Goal: Check status: Check status

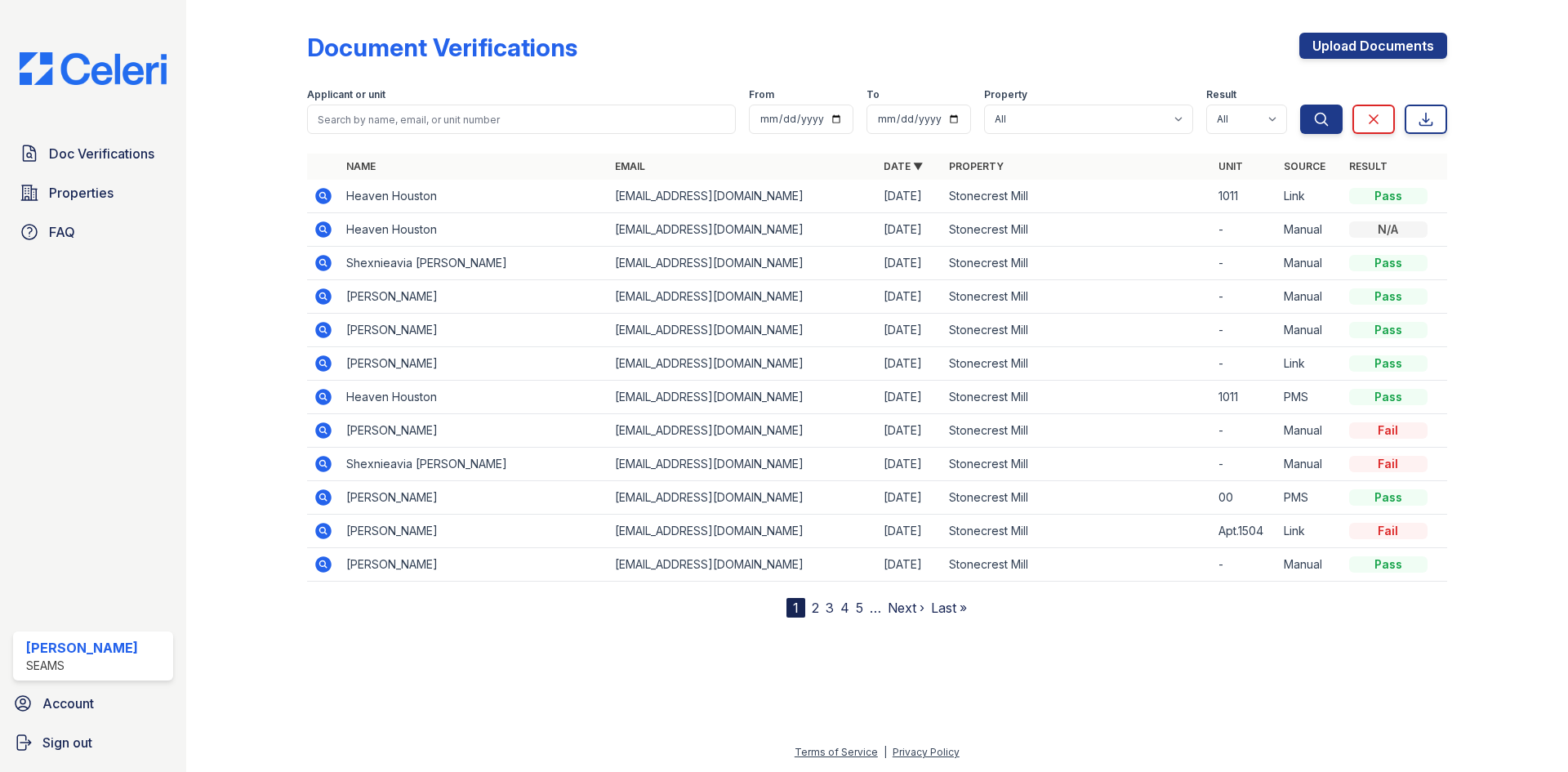
click at [319, 299] on icon at bounding box center [323, 296] width 16 height 16
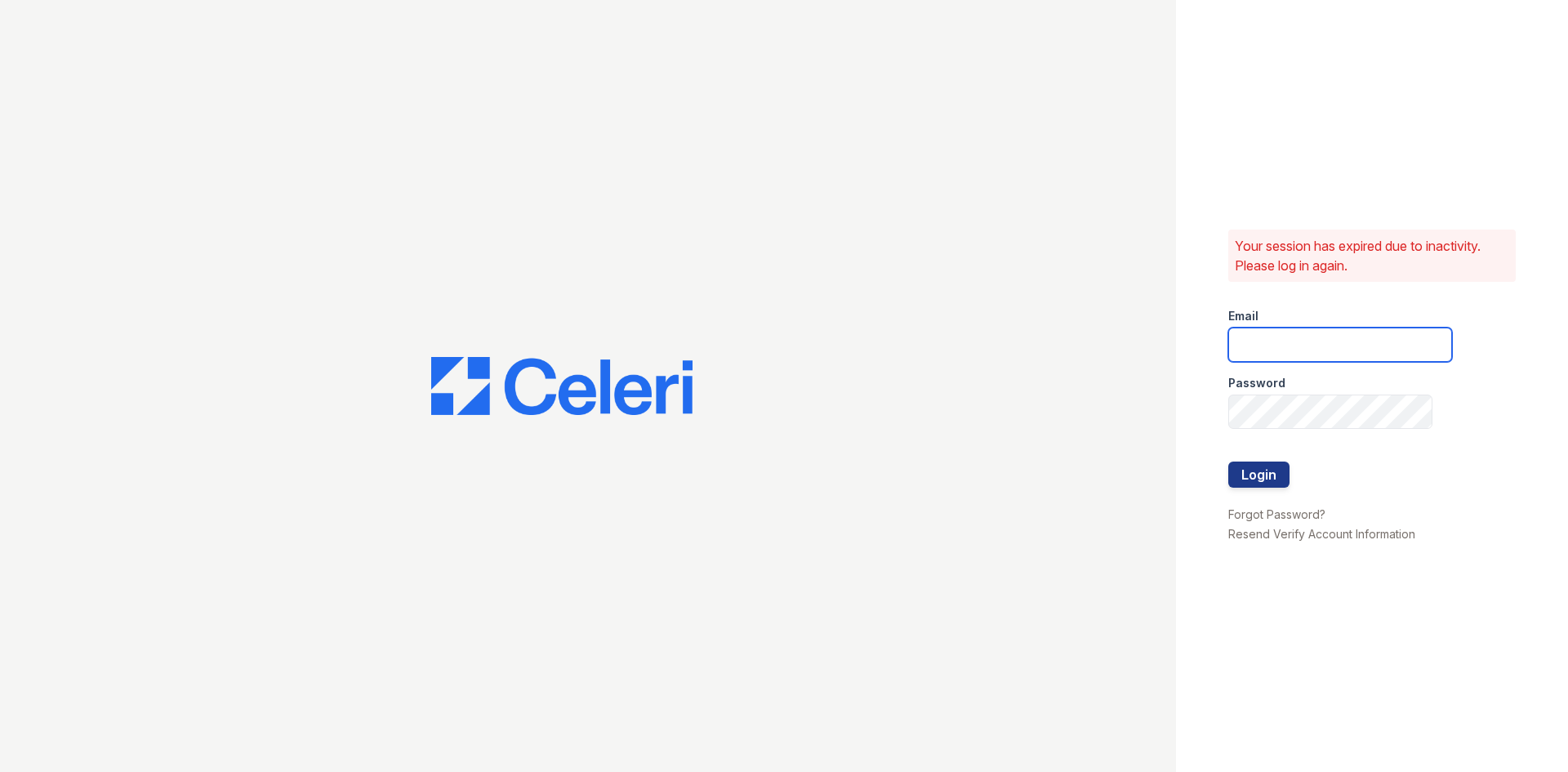
click at [1376, 348] on input "email" at bounding box center [1339, 344] width 224 height 34
type input "lc3stonecrest@seamspm.ai"
click at [1228, 462] on button "Login" at bounding box center [1259, 475] width 62 height 26
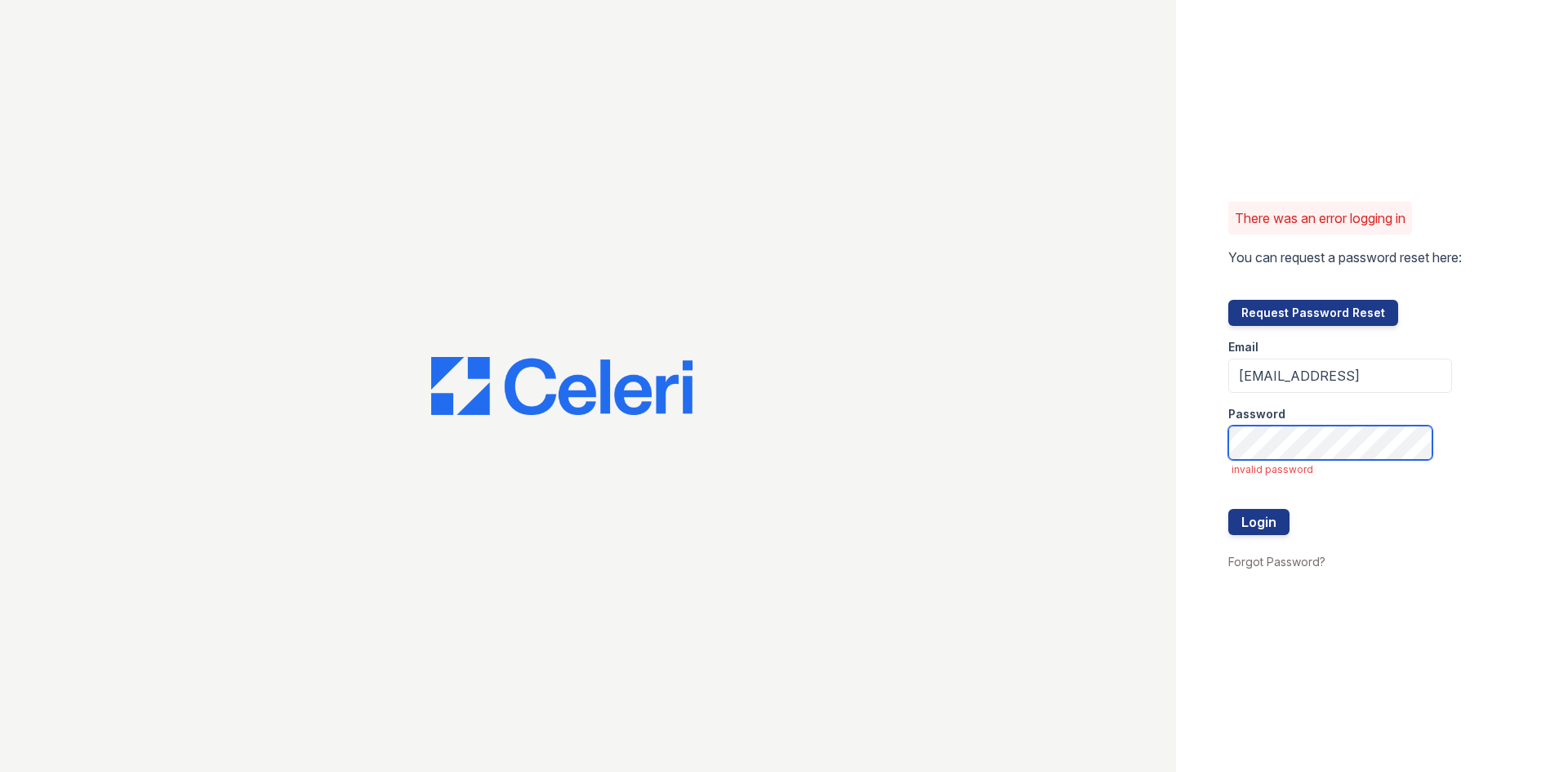
click at [1228, 509] on button "Login" at bounding box center [1259, 522] width 62 height 26
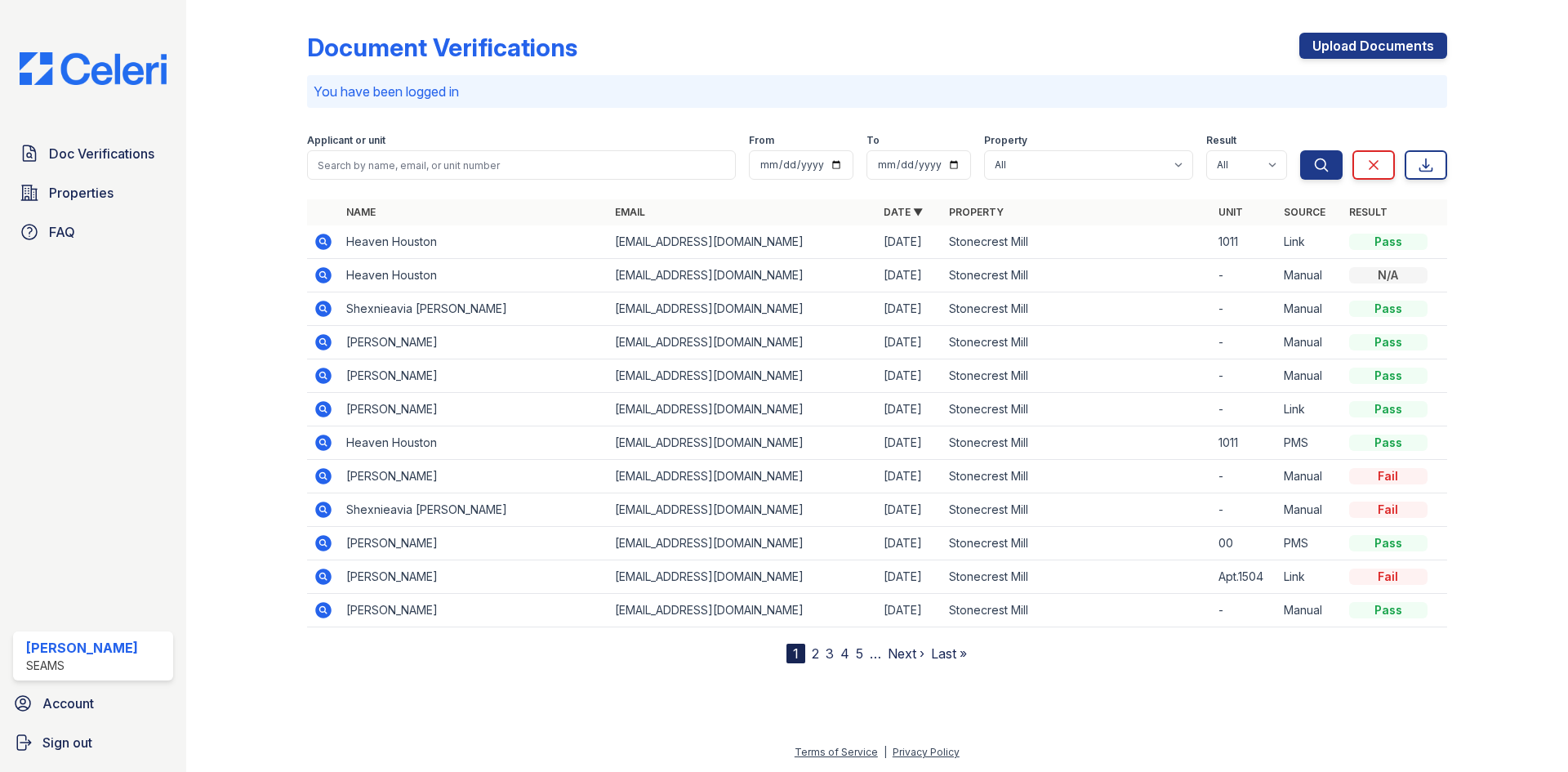
click at [323, 339] on icon at bounding box center [323, 342] width 20 height 20
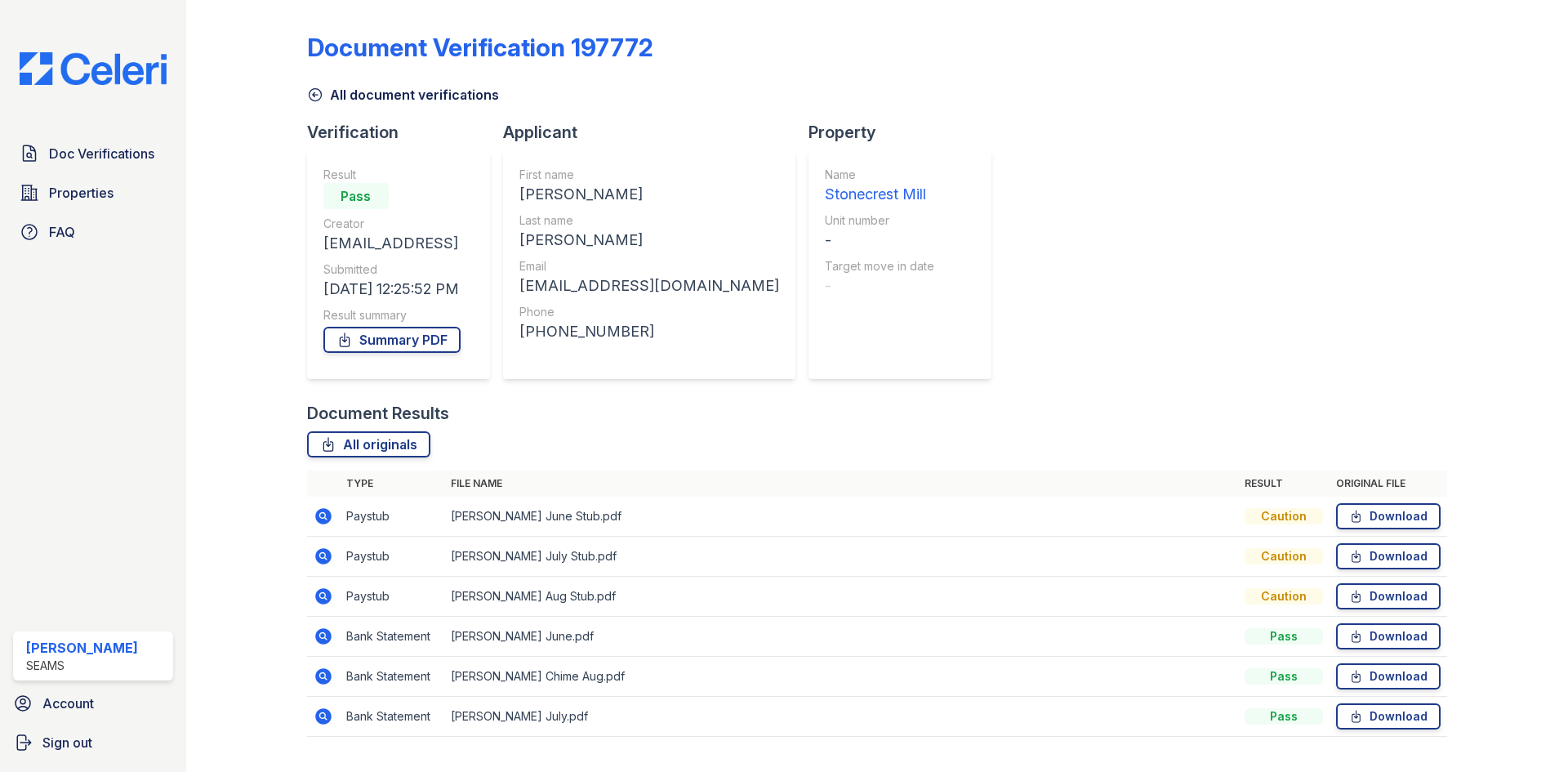
click at [330, 680] on icon at bounding box center [323, 676] width 20 height 20
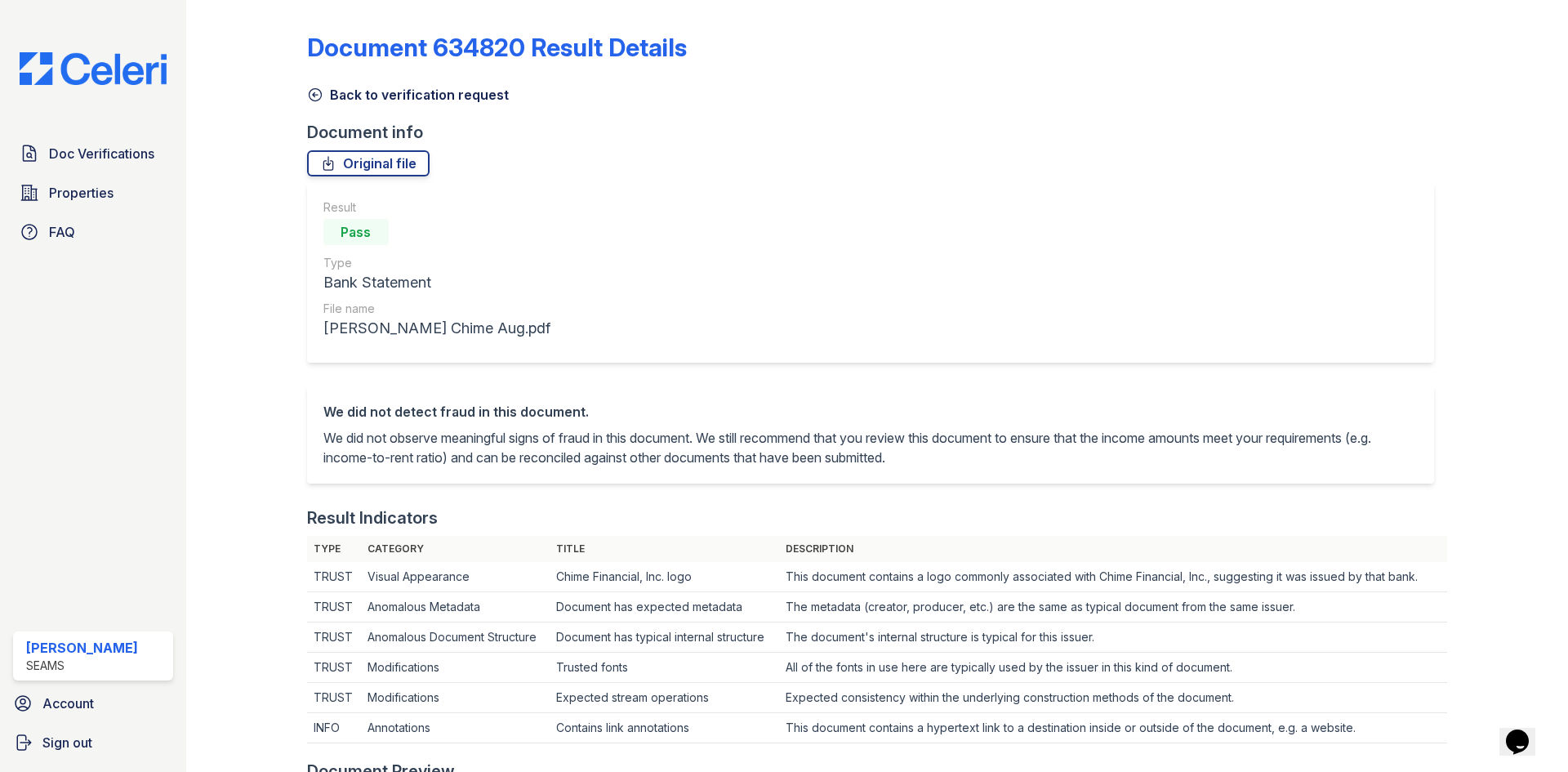
click at [350, 99] on link "Back to verification request" at bounding box center [408, 95] width 202 height 20
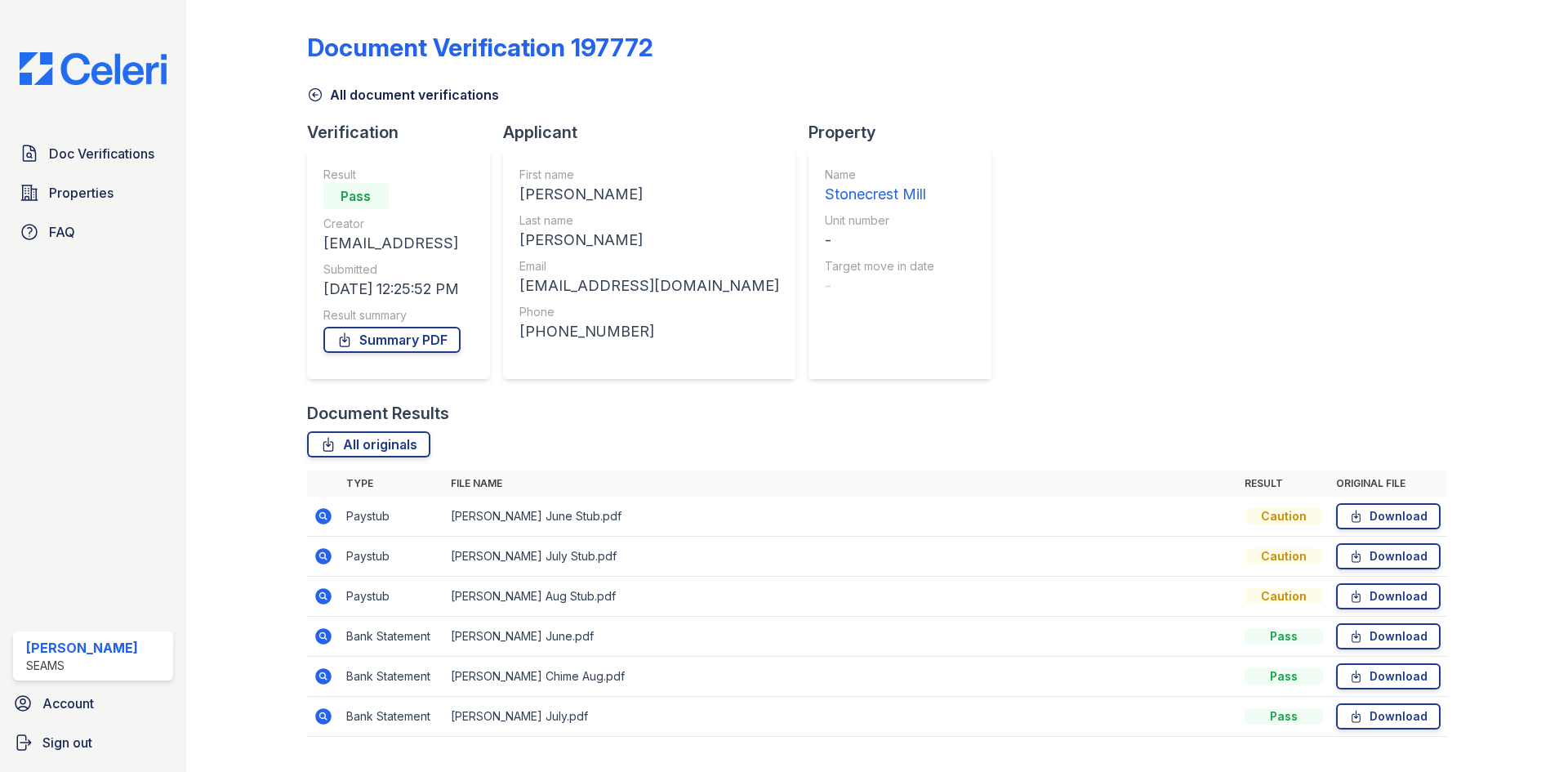
click at [326, 721] on icon at bounding box center [323, 716] width 16 height 16
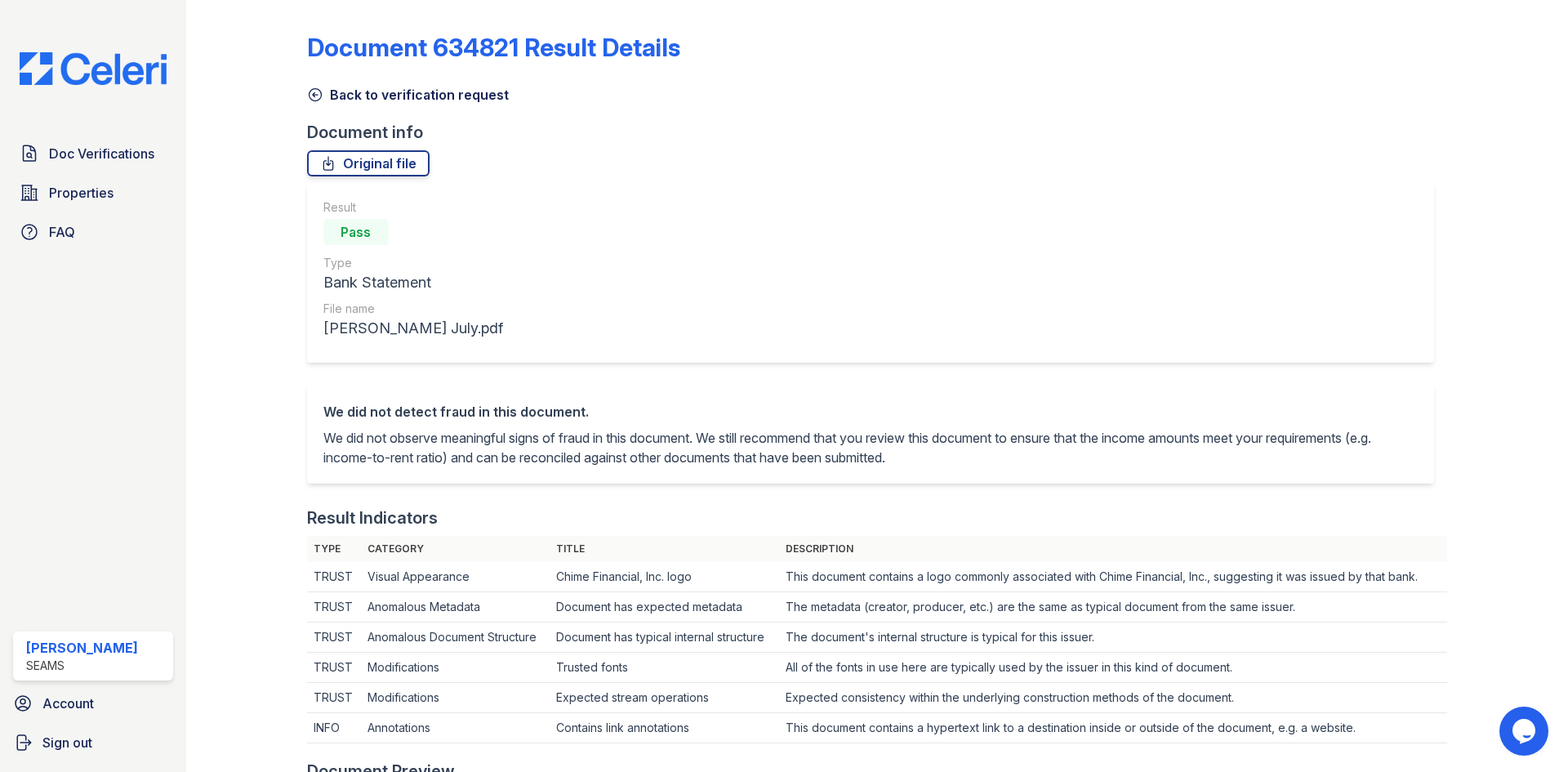
click at [379, 96] on link "Back to verification request" at bounding box center [408, 95] width 202 height 20
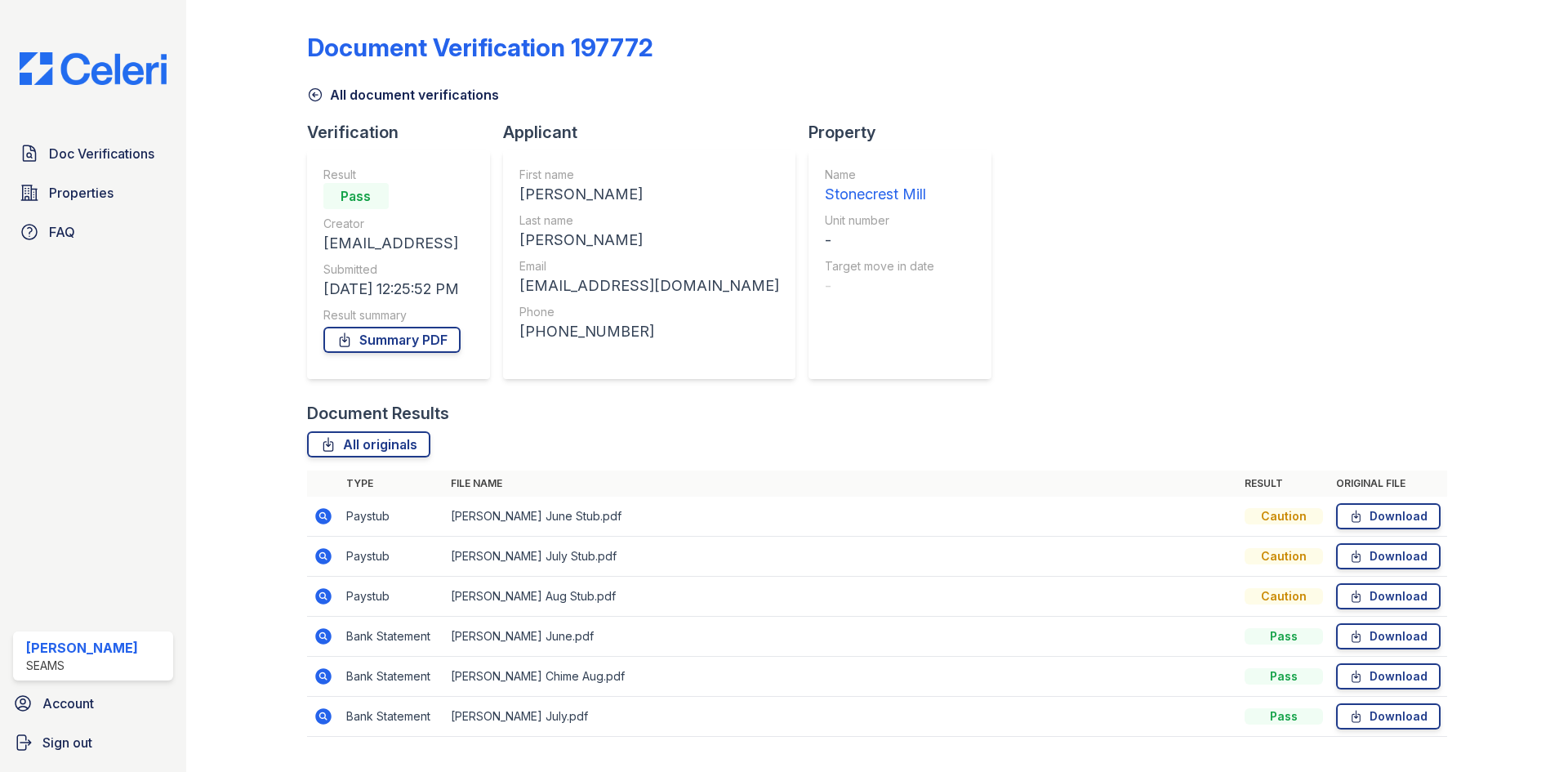
click at [329, 640] on icon at bounding box center [323, 636] width 16 height 16
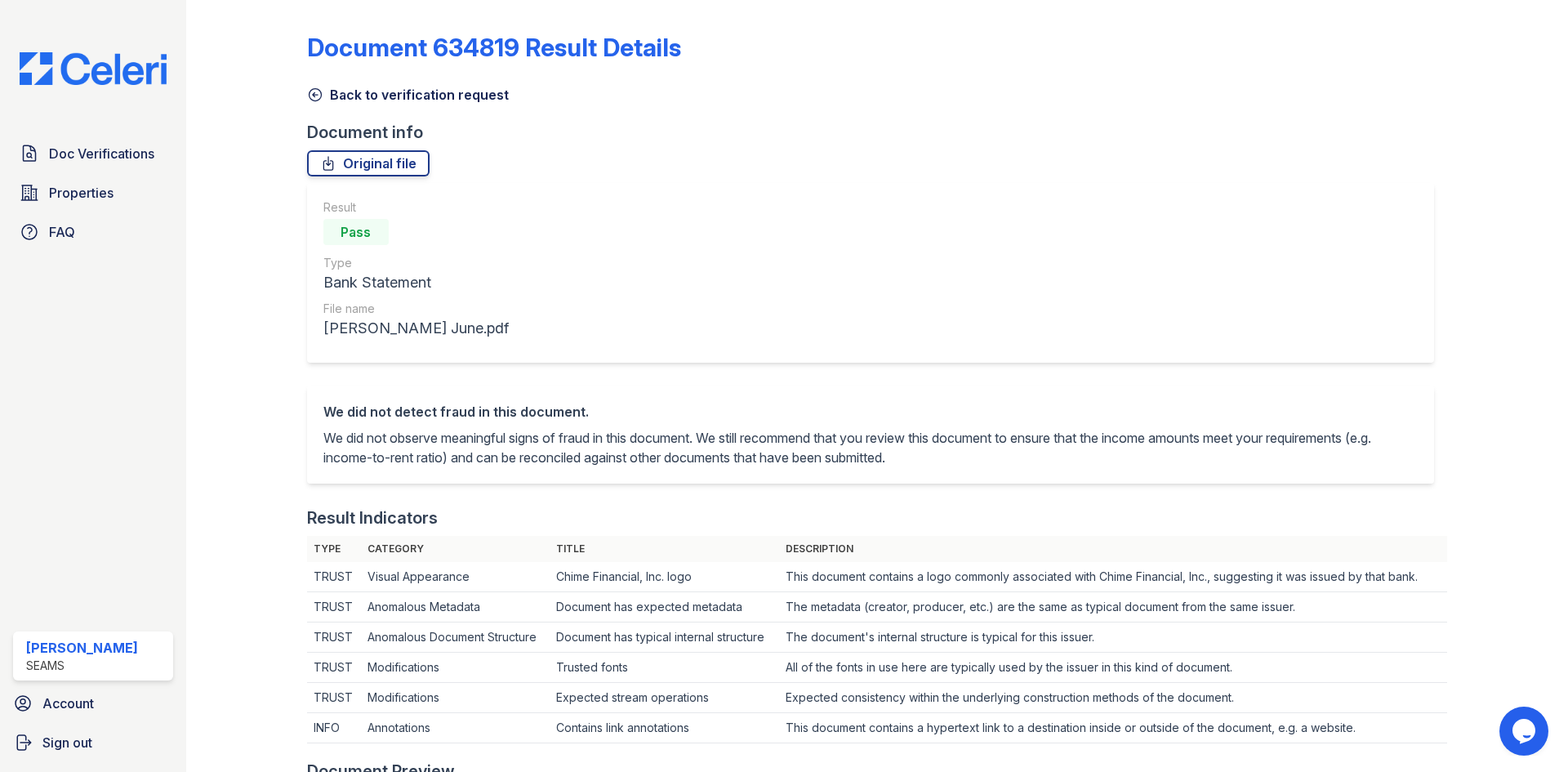
click at [317, 92] on icon at bounding box center [315, 95] width 16 height 16
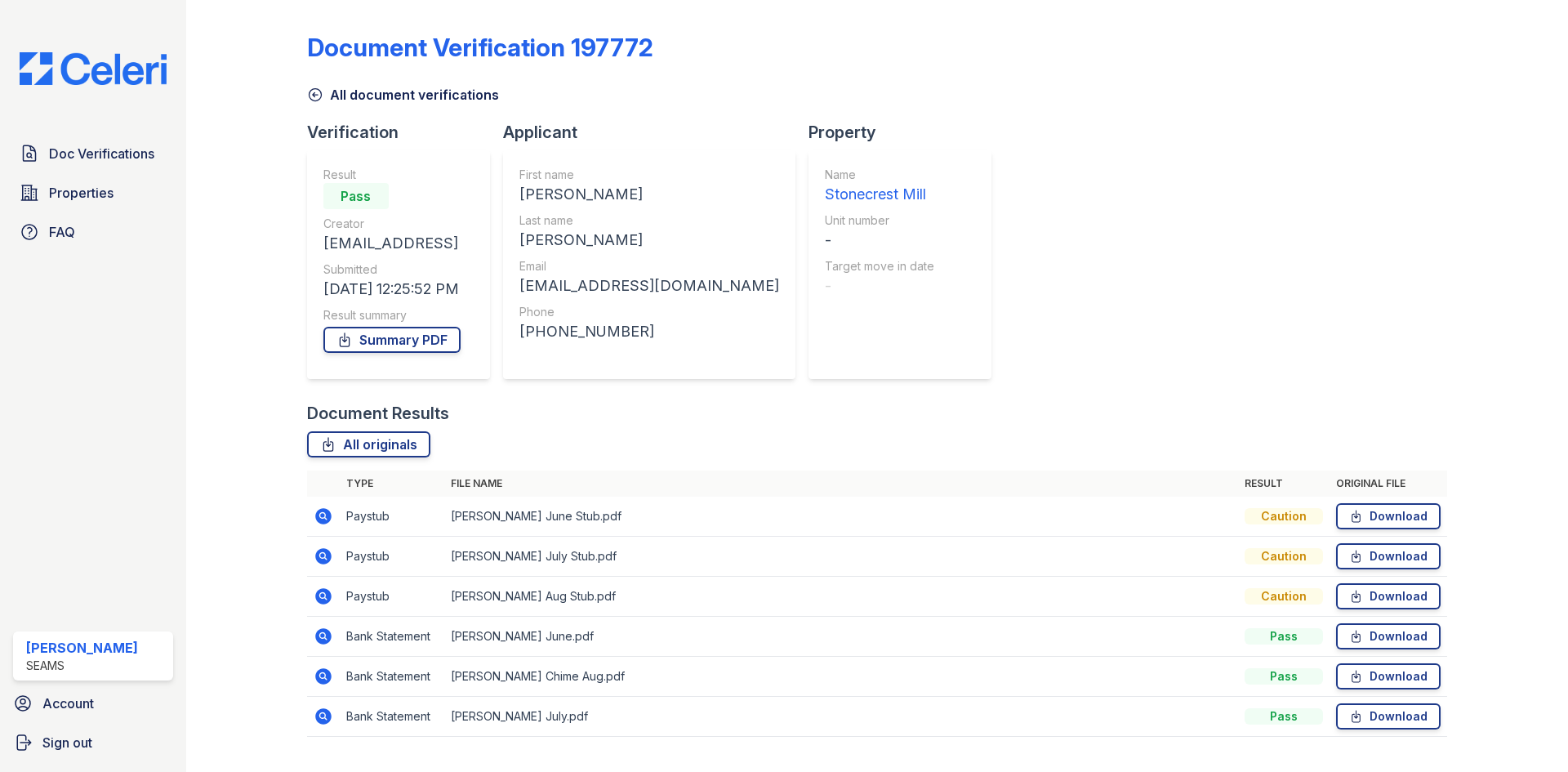
click at [317, 92] on icon at bounding box center [315, 95] width 16 height 16
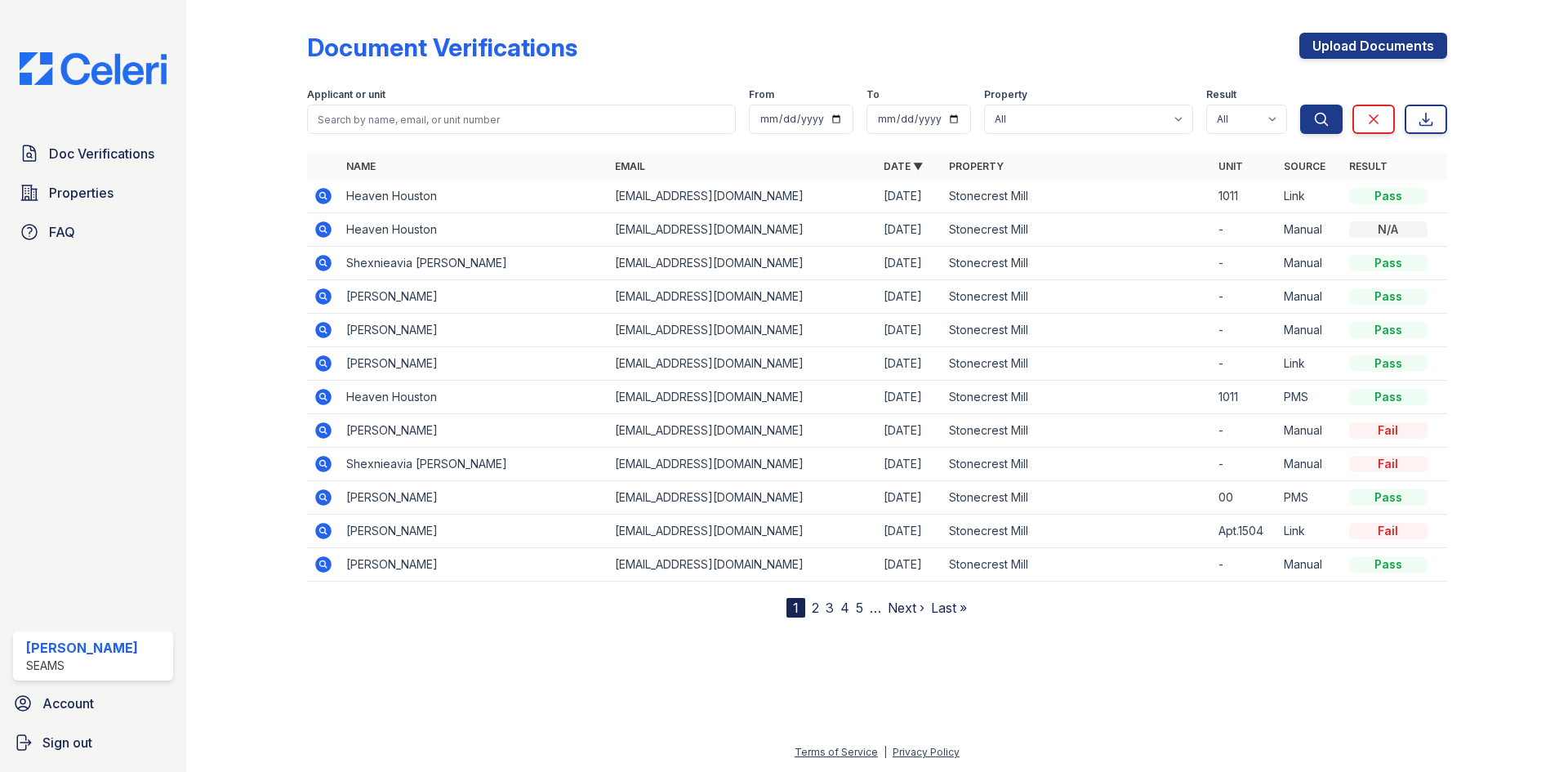
click at [321, 327] on icon at bounding box center [322, 328] width 4 height 4
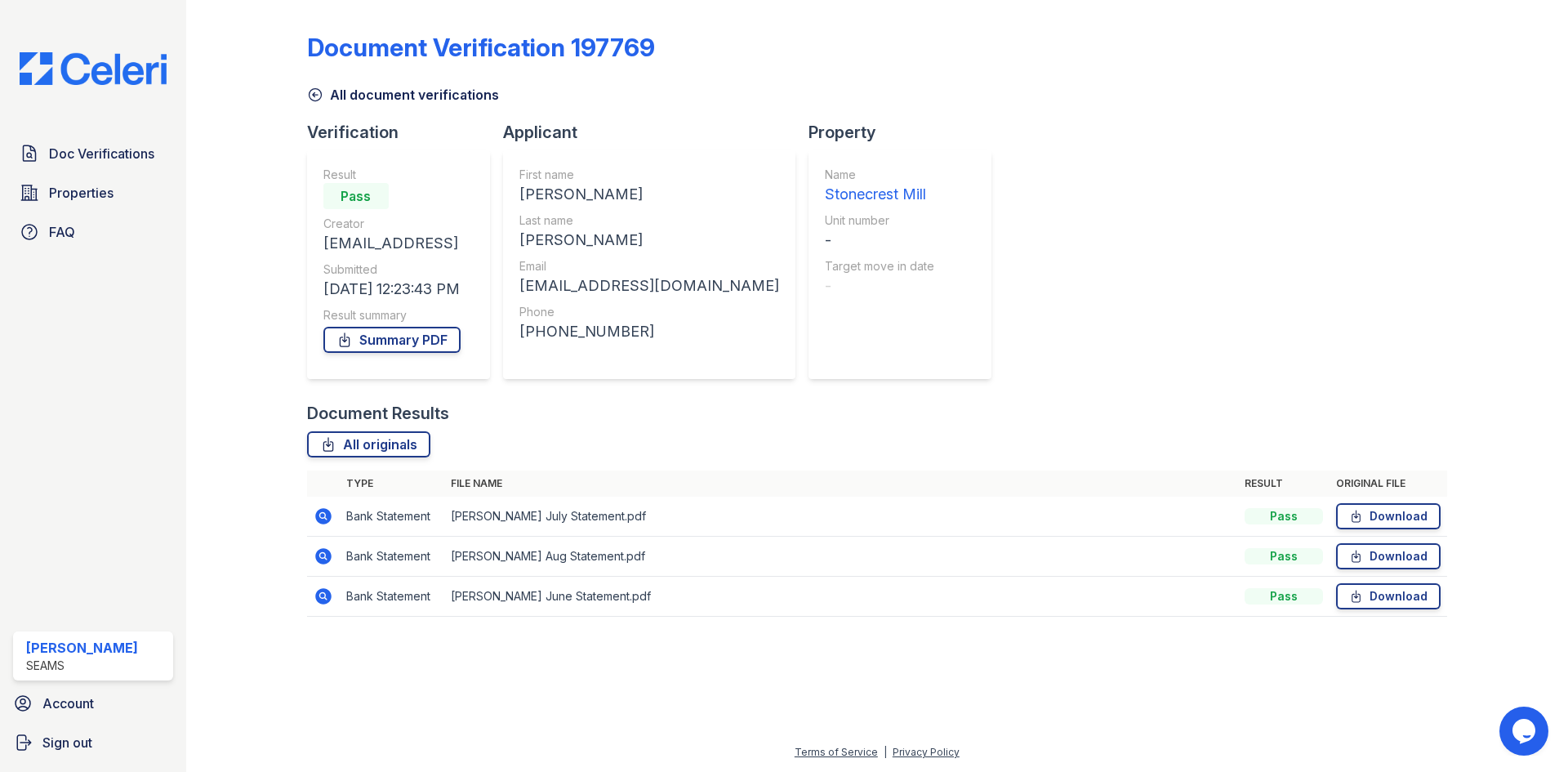
click at [330, 89] on link "All document verifications" at bounding box center [403, 95] width 192 height 20
